Goal: Task Accomplishment & Management: Manage account settings

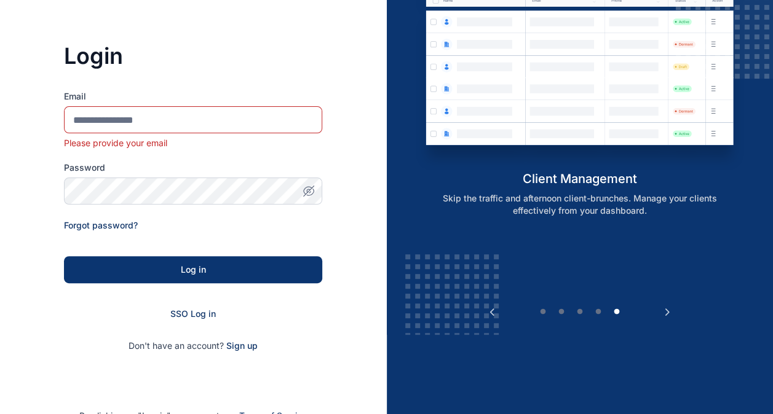
scroll to position [83, 0]
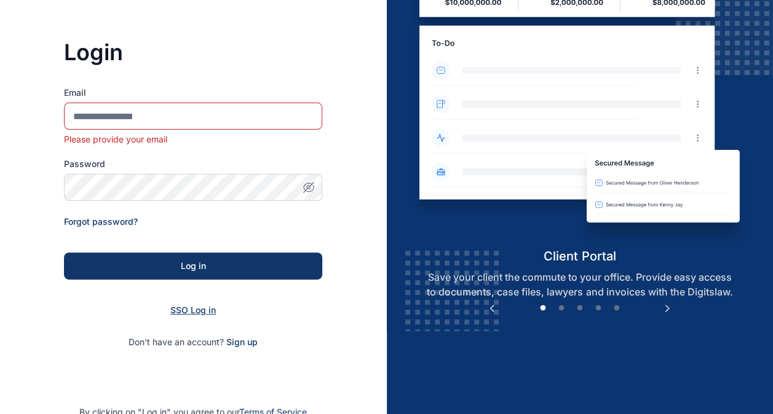
click at [199, 309] on span "SSO Log in" at bounding box center [192, 310] width 45 height 10
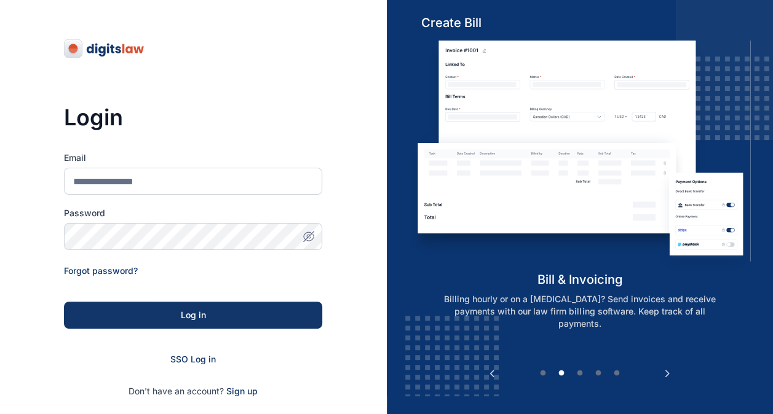
scroll to position [19, 0]
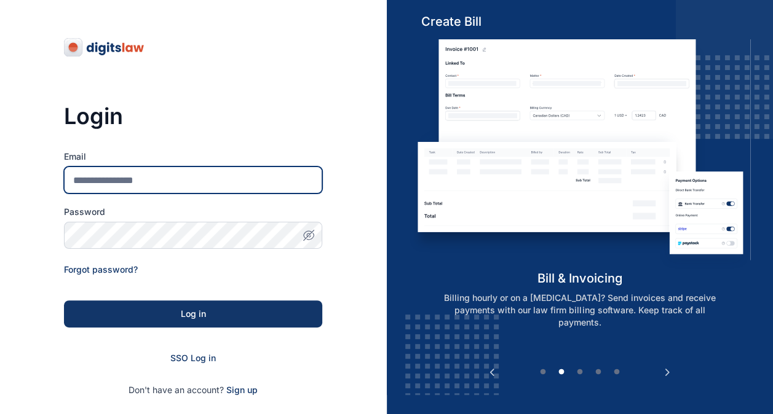
click at [198, 185] on input "Email" at bounding box center [193, 180] width 258 height 27
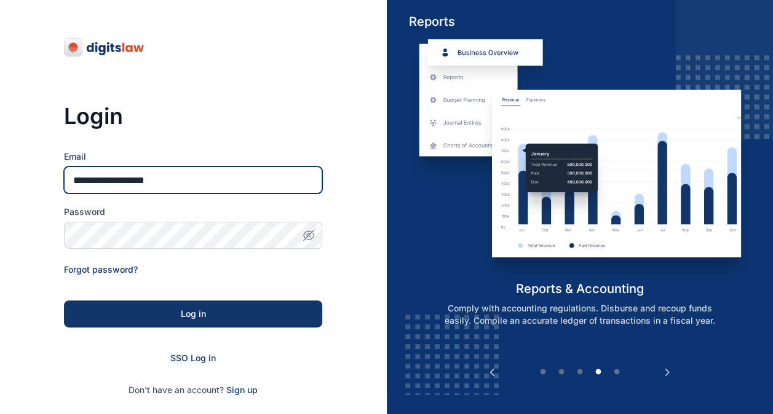
type input "**********"
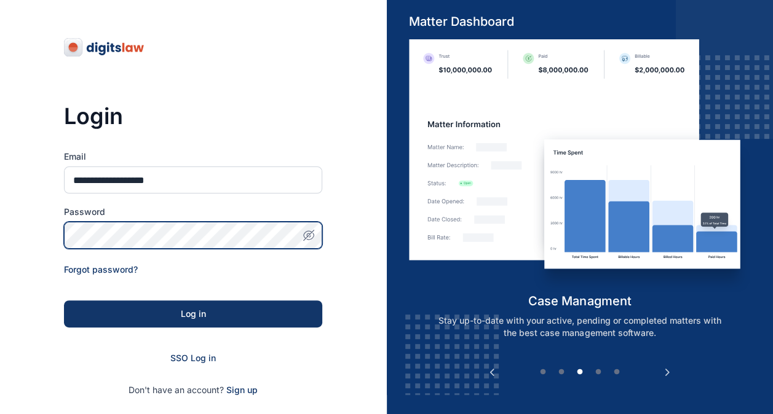
scroll to position [146, 0]
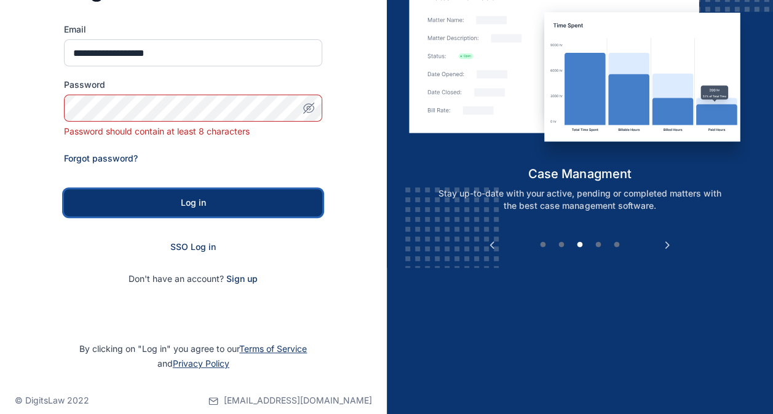
click at [210, 197] on button "Log in" at bounding box center [193, 202] width 258 height 27
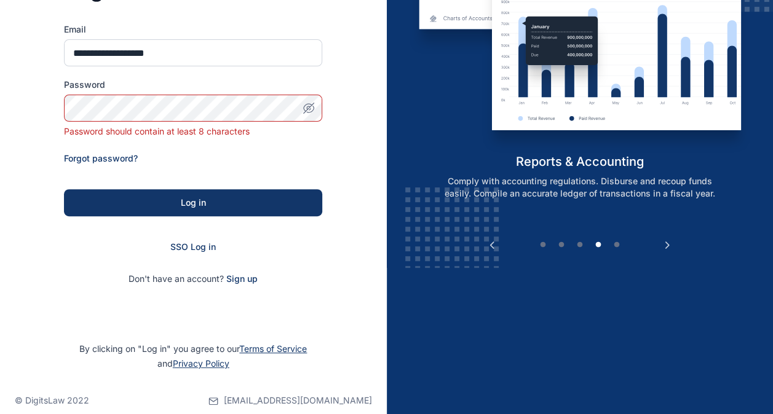
click at [314, 106] on icon "button" at bounding box center [308, 108] width 12 height 12
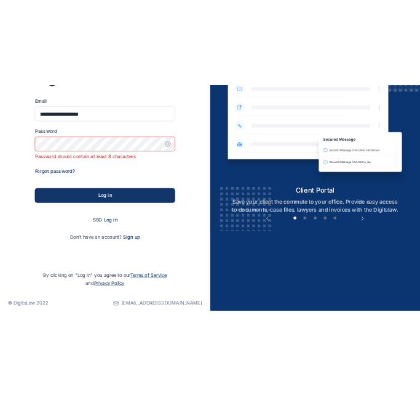
scroll to position [0, 0]
